Goal: Task Accomplishment & Management: Manage account settings

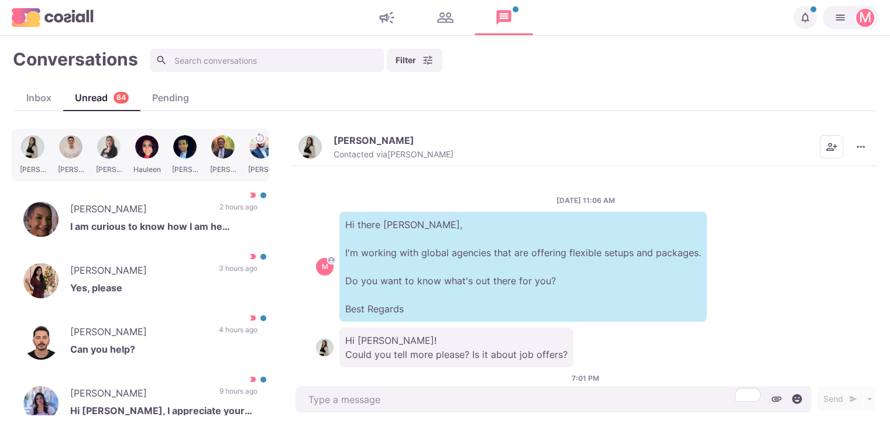
scroll to position [336, 0]
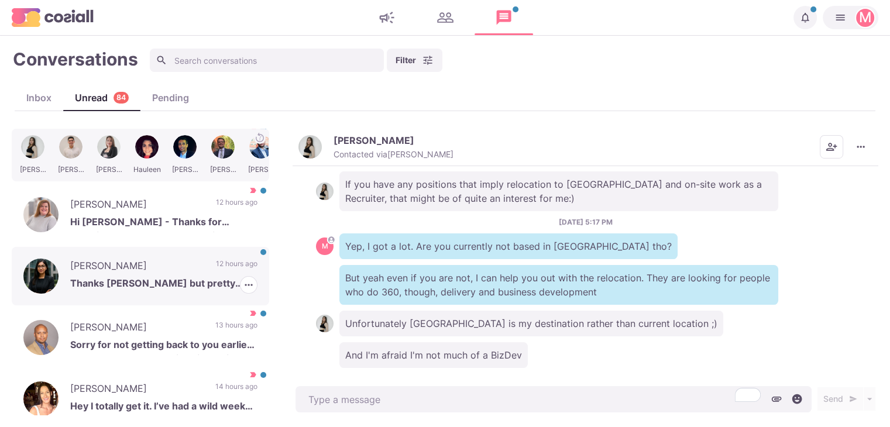
click at [225, 267] on p "12 hours ago" at bounding box center [237, 268] width 42 height 18
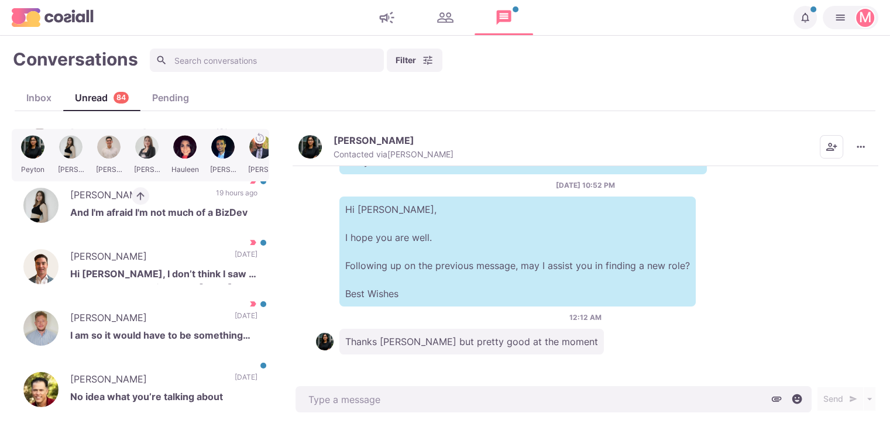
scroll to position [758, 0]
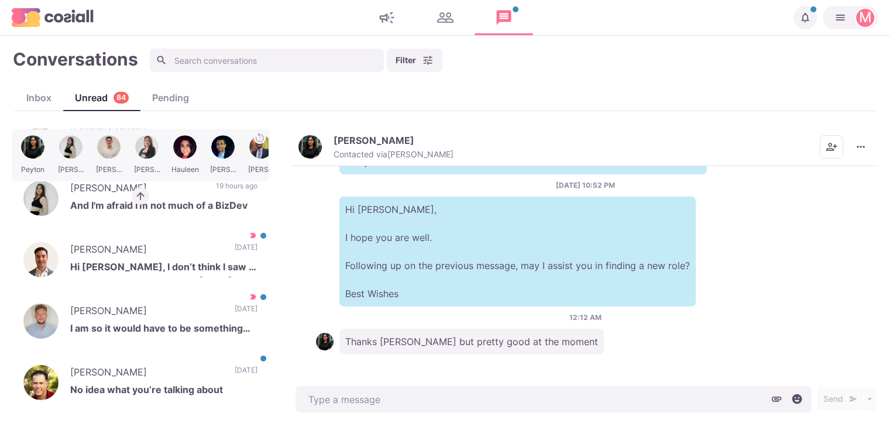
click at [286, 321] on div "[PERSON_NAME] [PERSON_NAME] [PERSON_NAME] Hauleen [PERSON_NAME] [PERSON_NAME] […" at bounding box center [445, 272] width 867 height 287
click at [280, 307] on div "[PERSON_NAME] [PERSON_NAME] [PERSON_NAME] Hauleen [PERSON_NAME] [PERSON_NAME] […" at bounding box center [445, 272] width 867 height 287
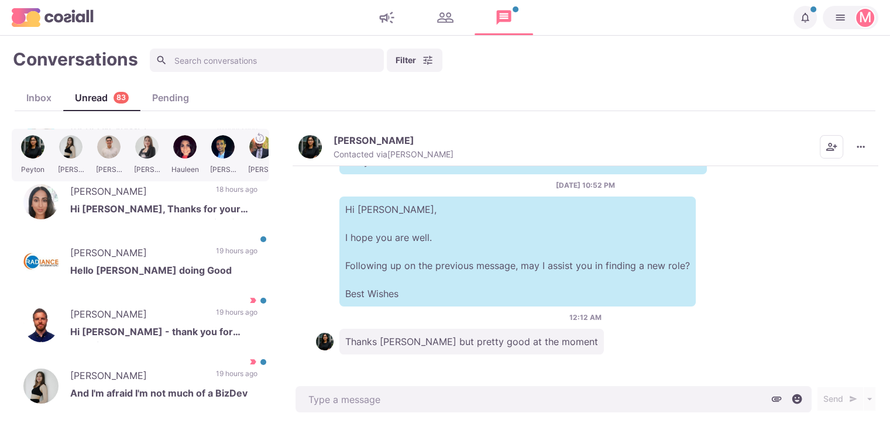
scroll to position [493, 0]
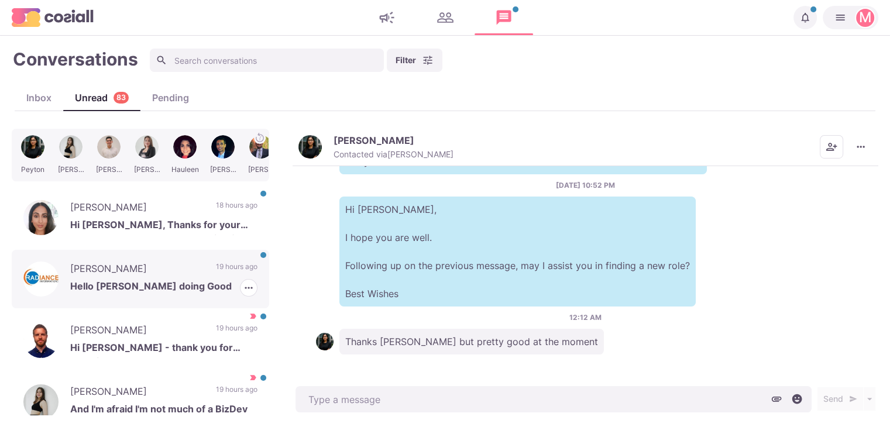
click at [224, 255] on div "[PERSON_NAME] Hello [PERSON_NAME] doing Good 19 hours ago [PERSON_NAME] as Read…" at bounding box center [140, 279] width 257 height 59
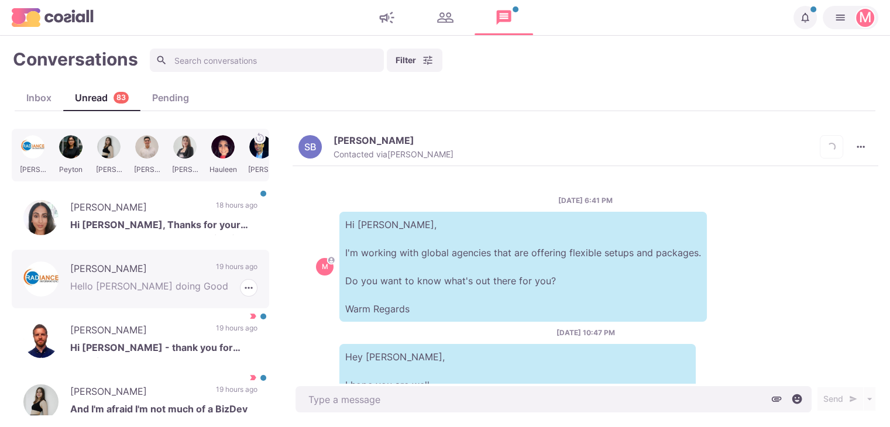
scroll to position [444, 0]
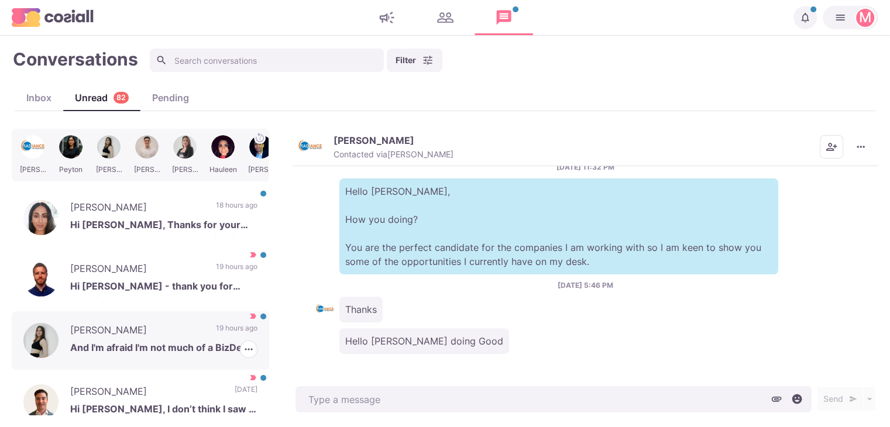
click at [187, 331] on p "[PERSON_NAME]" at bounding box center [137, 332] width 134 height 18
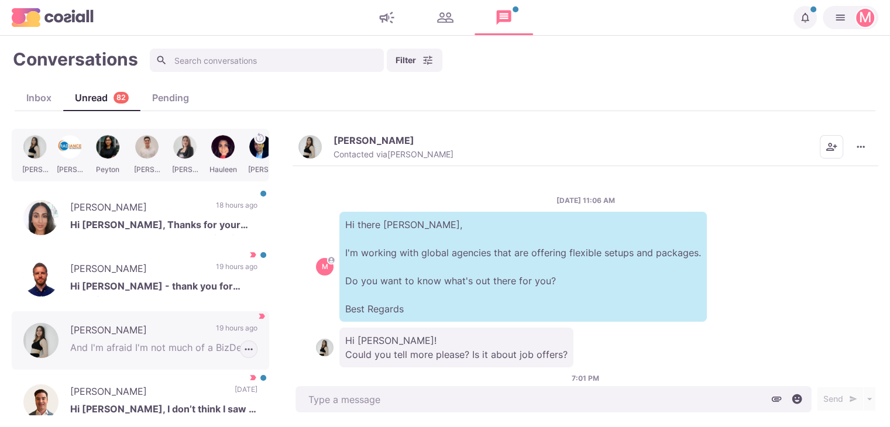
scroll to position [336, 0]
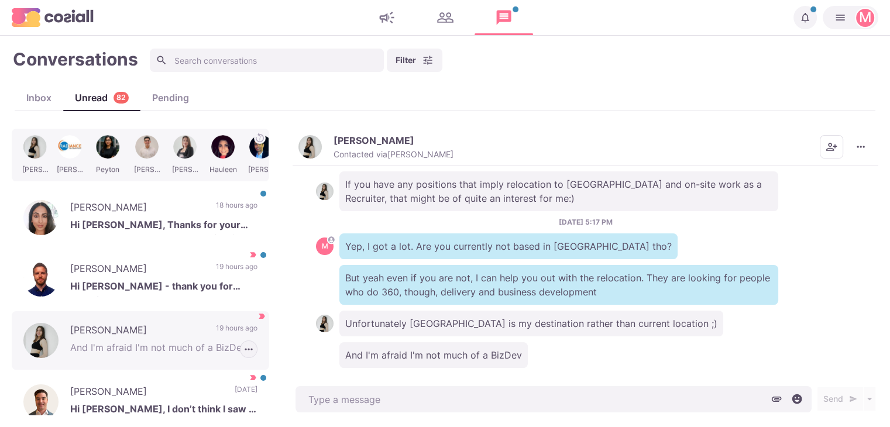
click at [243, 350] on icon "button" at bounding box center [249, 350] width 12 height 12
click at [229, 387] on button "Mark as Not Important" at bounding box center [200, 393] width 114 height 18
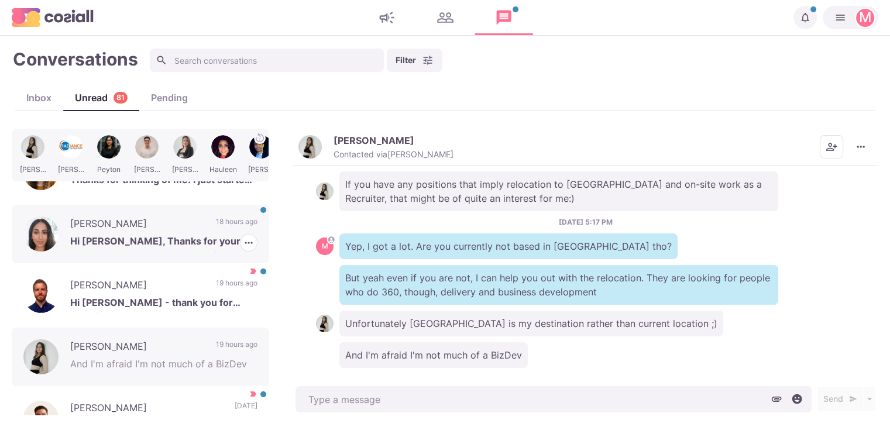
drag, startPoint x: 219, startPoint y: 236, endPoint x: 239, endPoint y: 230, distance: 20.9
click at [219, 236] on p "Hi [PERSON_NAME], Thanks for your message. I’m not currently looking for a new …" at bounding box center [163, 243] width 187 height 18
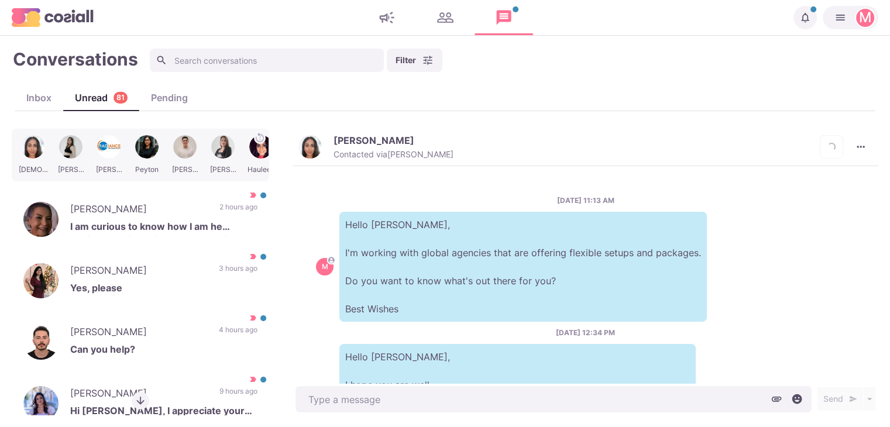
scroll to position [440, 0]
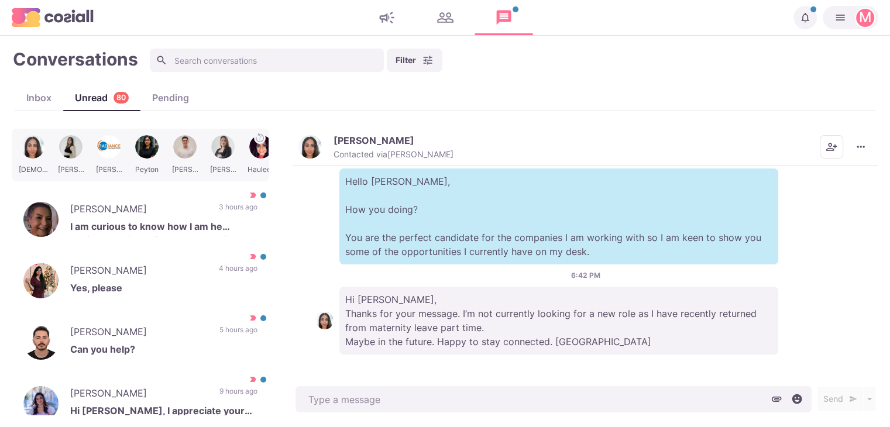
type textarea "x"
